Goal: Information Seeking & Learning: Learn about a topic

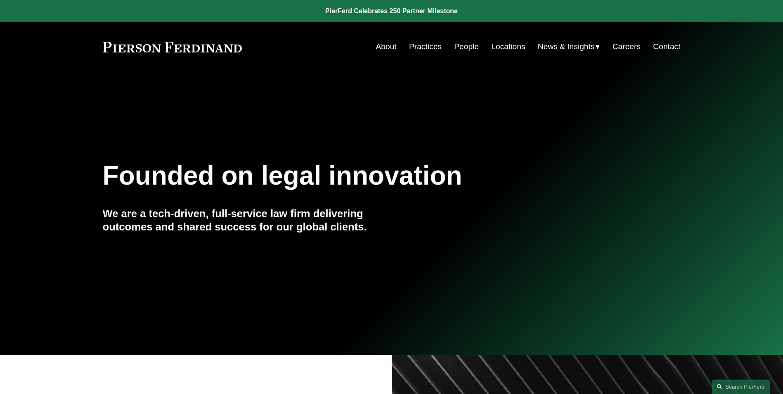
click at [463, 47] on link "People" at bounding box center [466, 47] width 25 height 16
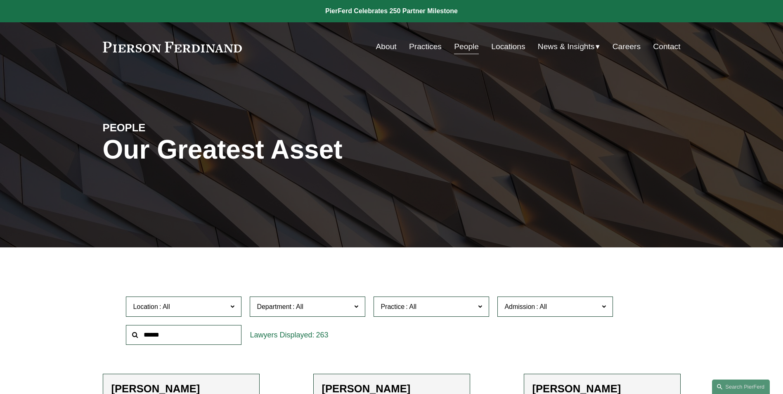
click at [401, 306] on span "Practice" at bounding box center [392, 306] width 24 height 7
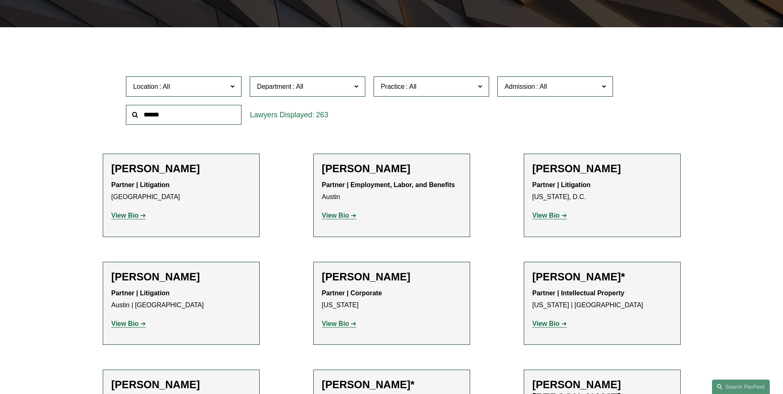
scroll to position [206, 0]
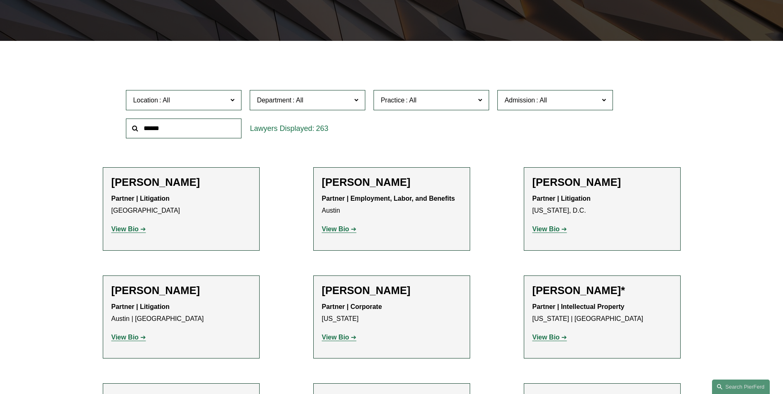
click at [420, 97] on span "Practice" at bounding box center [427, 99] width 94 height 11
click at [0, 0] on link "Private Client Services" at bounding box center [0, 0] width 0 height 0
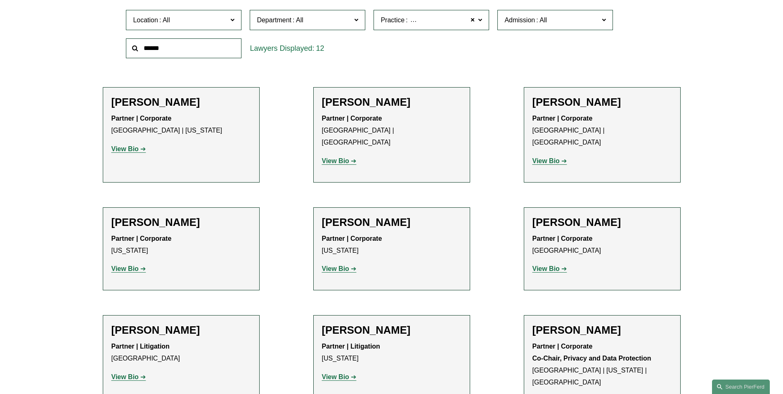
scroll to position [288, 0]
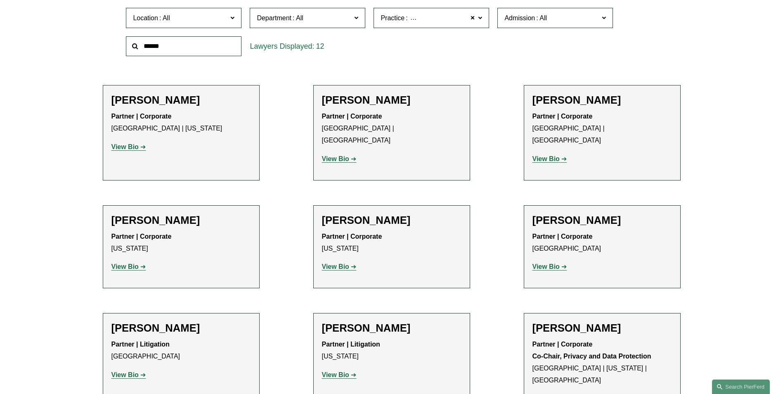
click at [417, 21] on span "Private Client Services" at bounding box center [442, 18] width 66 height 11
click at [0, 0] on link "Private Client Services" at bounding box center [0, 0] width 0 height 0
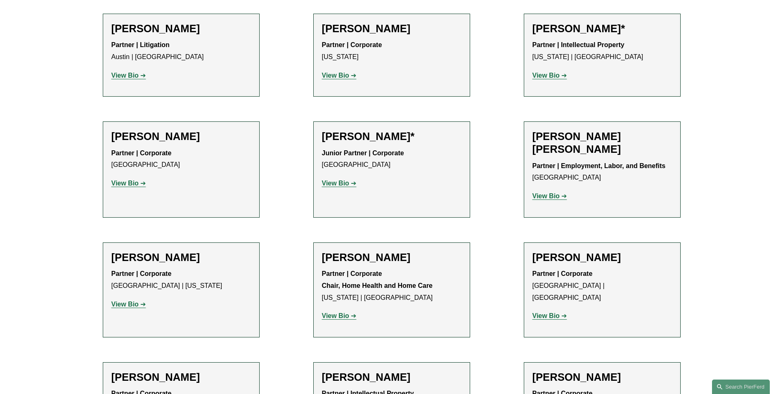
scroll to position [495, 0]
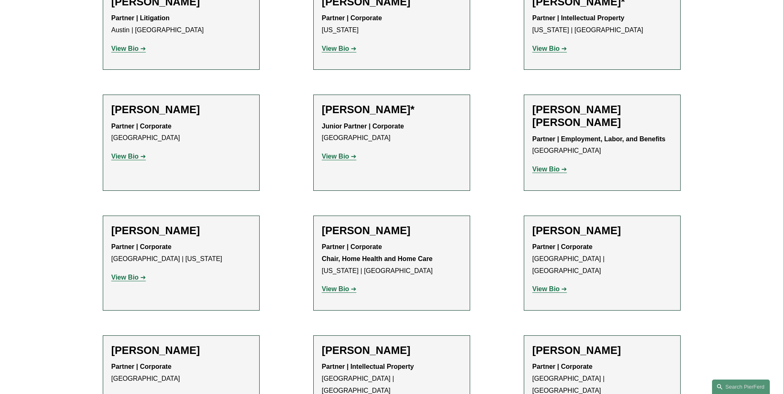
click at [339, 155] on strong "View Bio" at bounding box center [335, 156] width 27 height 7
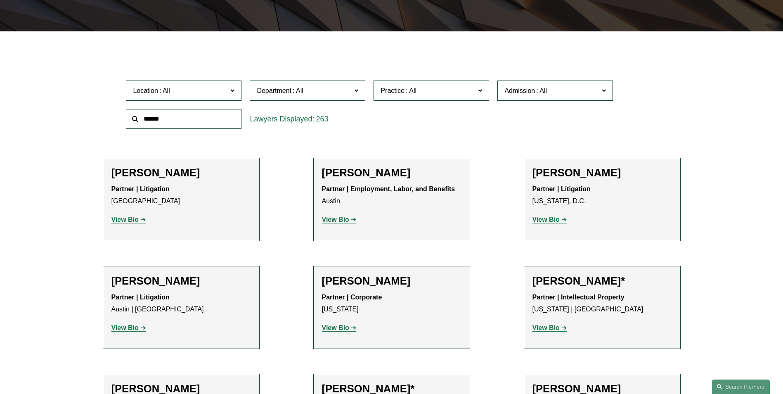
scroll to position [206, 0]
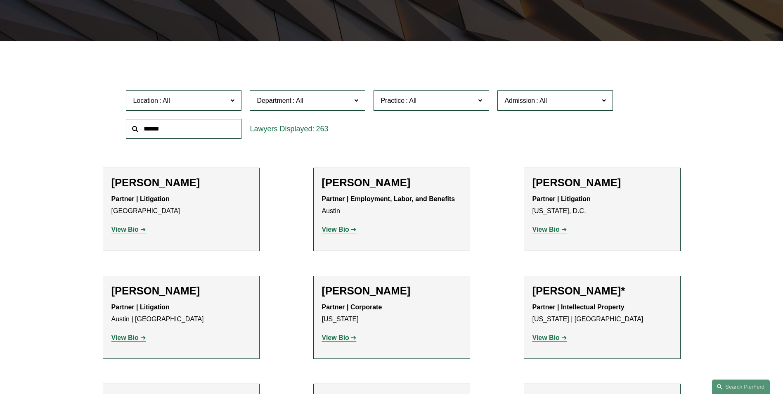
click at [478, 101] on span at bounding box center [480, 99] width 4 height 11
click at [0, 0] on link "Trusts & Estates" at bounding box center [0, 0] width 0 height 0
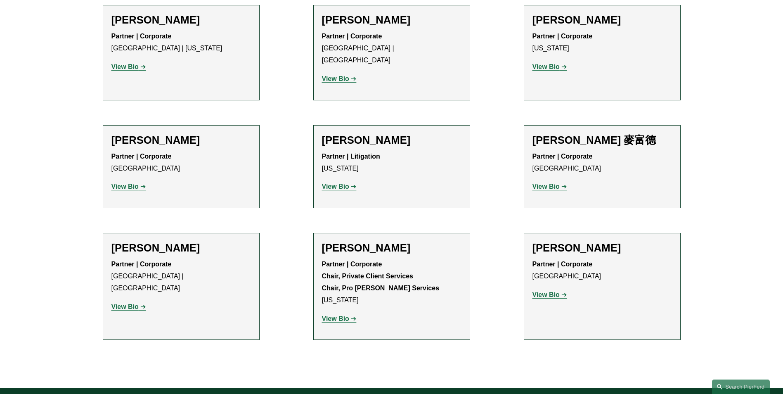
scroll to position [330, 0]
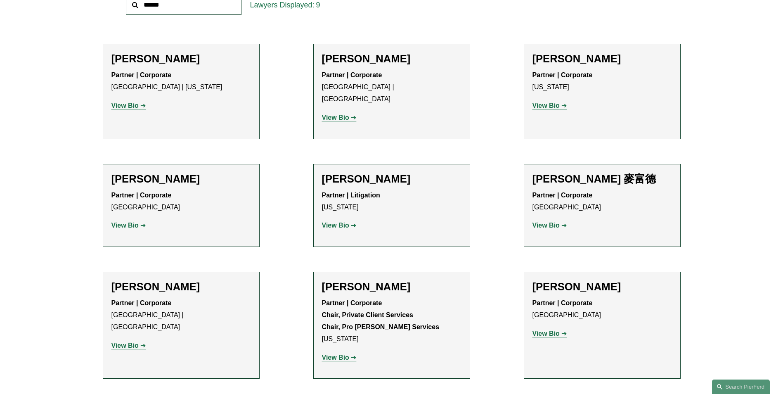
click at [552, 330] on strong "View Bio" at bounding box center [545, 333] width 27 height 7
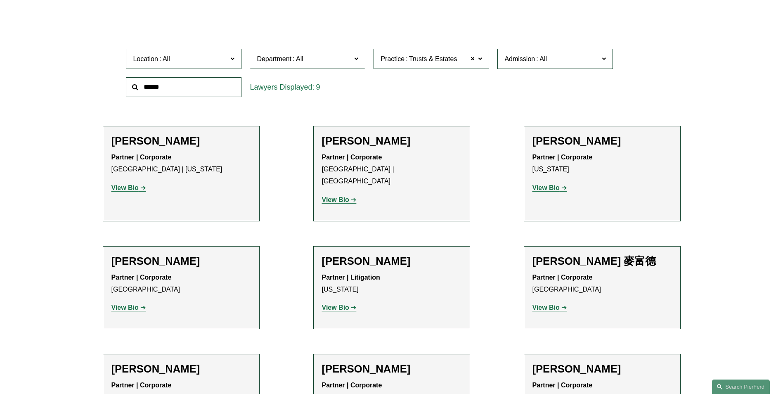
scroll to position [247, 0]
click at [128, 304] on strong "View Bio" at bounding box center [124, 307] width 27 height 7
click at [335, 196] on strong "View Bio" at bounding box center [335, 199] width 27 height 7
click at [132, 187] on strong "View Bio" at bounding box center [124, 187] width 27 height 7
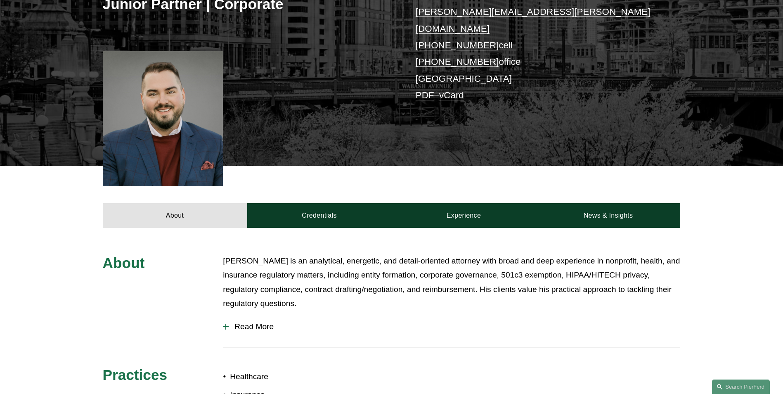
scroll to position [206, 0]
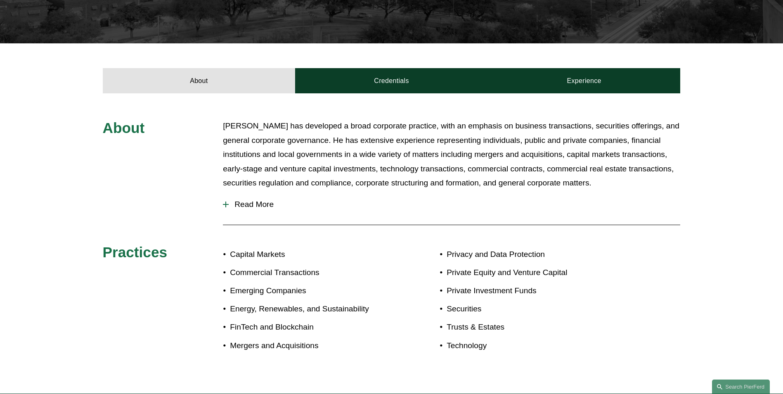
scroll to position [289, 0]
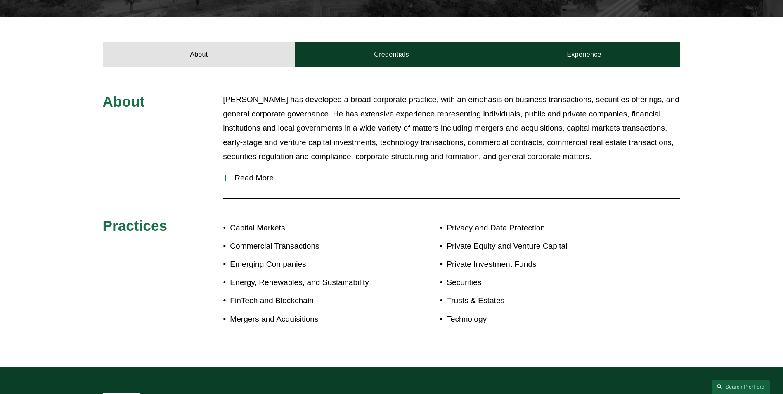
click at [244, 177] on span "Read More" at bounding box center [454, 177] width 451 height 9
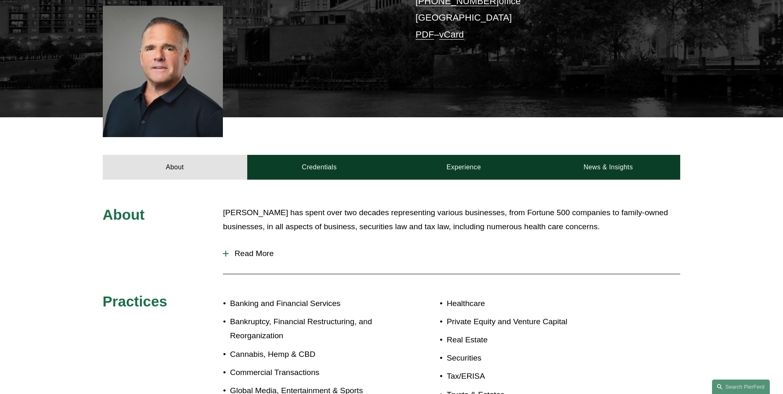
scroll to position [289, 0]
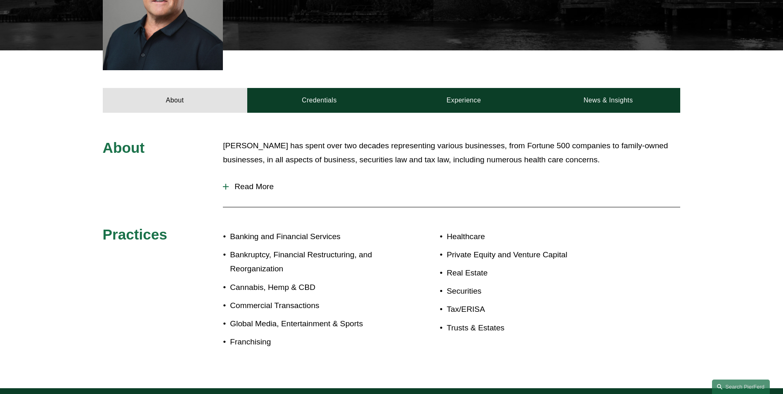
click at [261, 182] on span "Read More" at bounding box center [454, 186] width 451 height 9
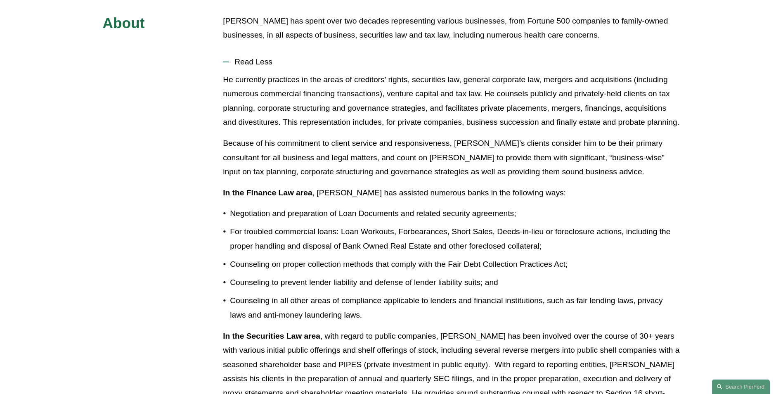
scroll to position [454, 0]
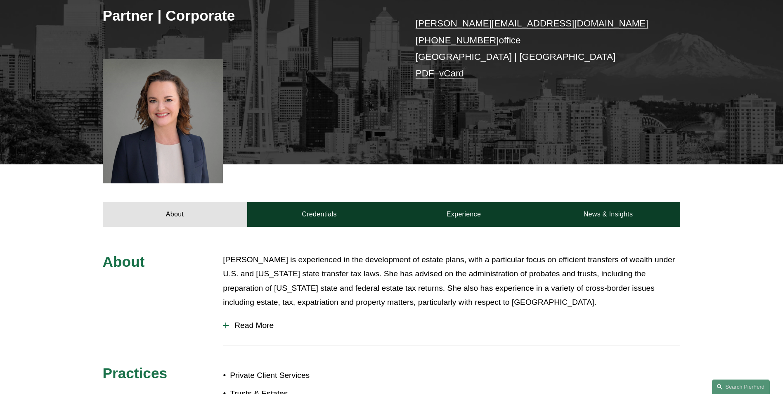
scroll to position [165, 0]
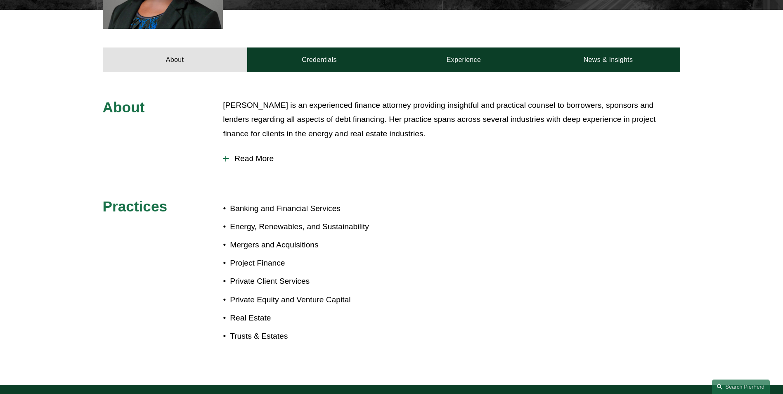
scroll to position [289, 0]
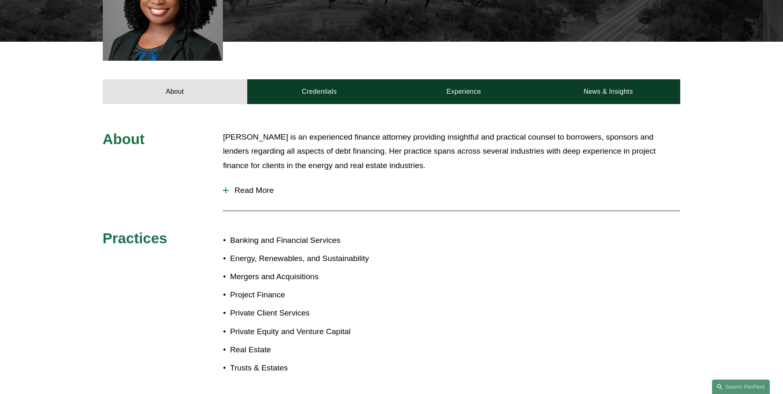
click at [250, 186] on span "Read More" at bounding box center [454, 190] width 451 height 9
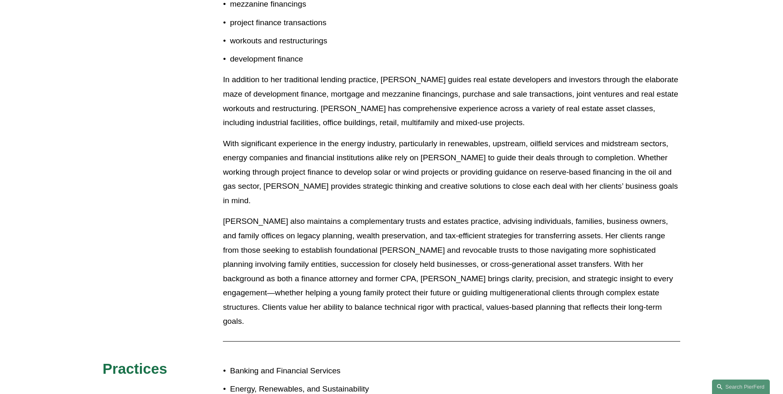
scroll to position [701, 0]
click at [111, 1] on div "About [PERSON_NAME] is an experienced finance attorney providing insightful and…" at bounding box center [391, 119] width 783 height 804
